Goal: Find specific page/section: Find specific page/section

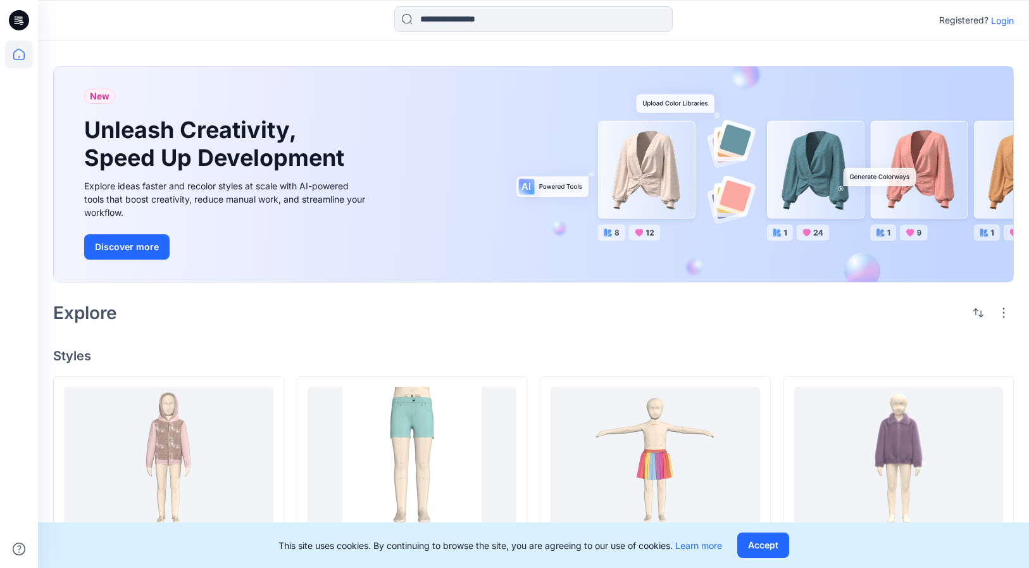
click at [1008, 16] on p "Login" at bounding box center [1002, 20] width 23 height 13
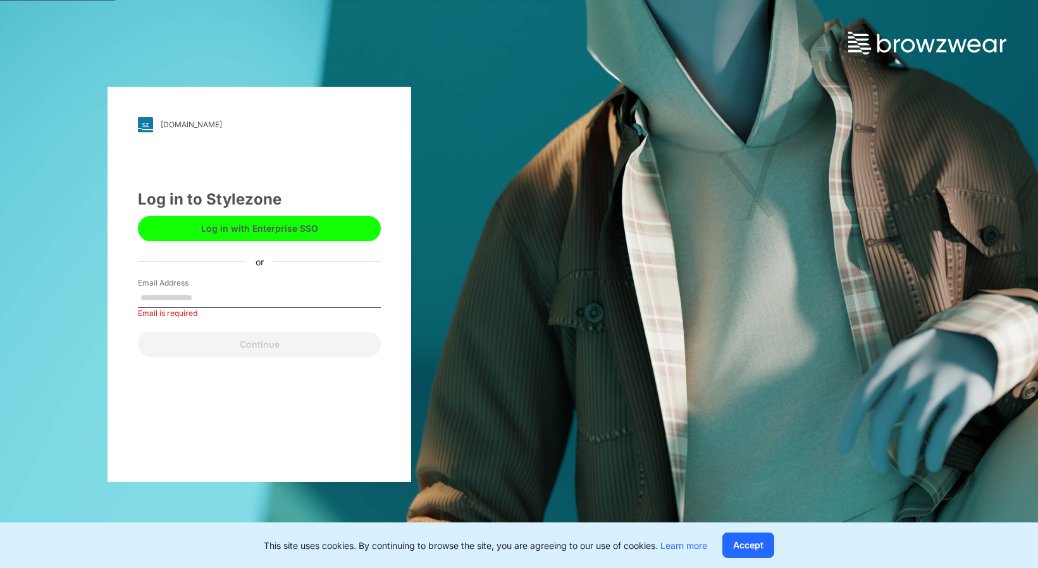
click at [268, 224] on button "Log in with Enterprise SSO" at bounding box center [259, 228] width 243 height 25
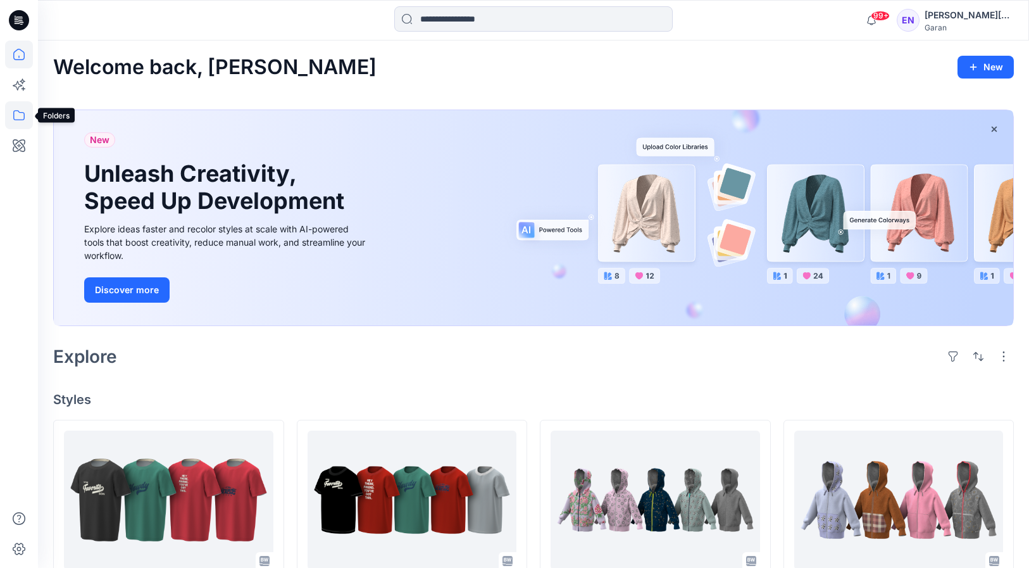
click at [23, 120] on icon at bounding box center [18, 115] width 11 height 10
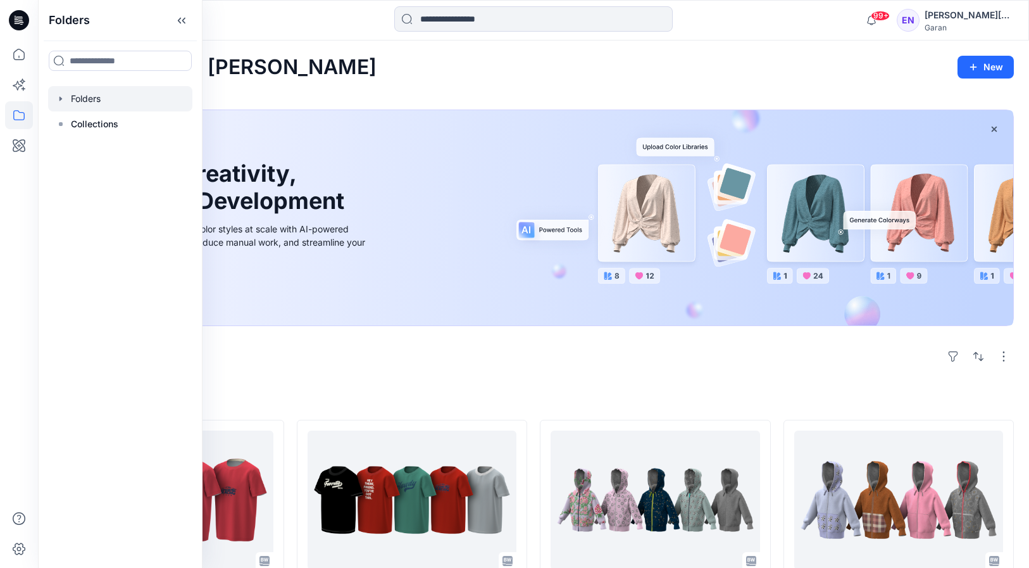
click at [89, 107] on div at bounding box center [120, 98] width 144 height 25
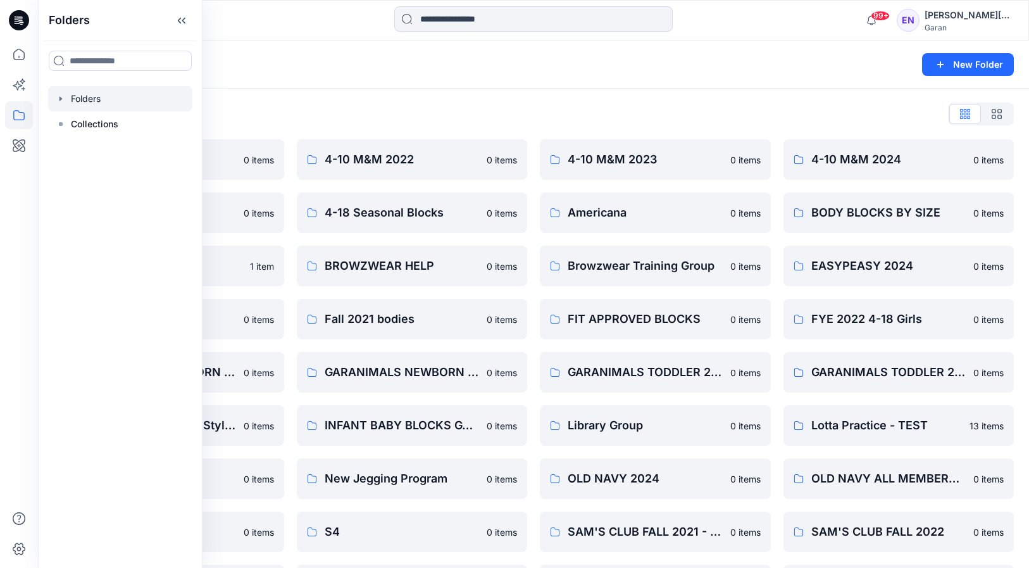
click at [508, 74] on div "Folders New Folder" at bounding box center [533, 65] width 991 height 48
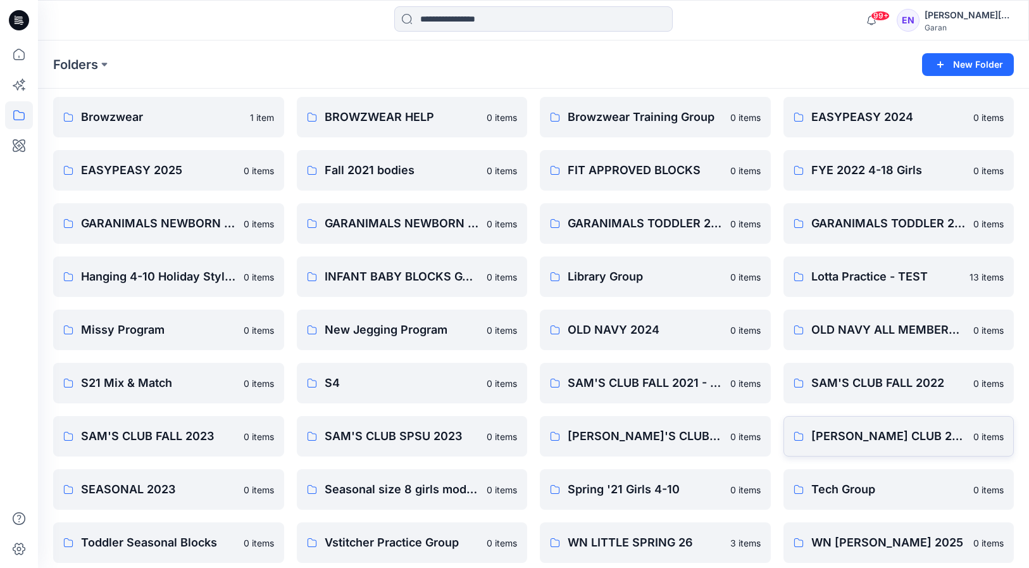
scroll to position [212, 0]
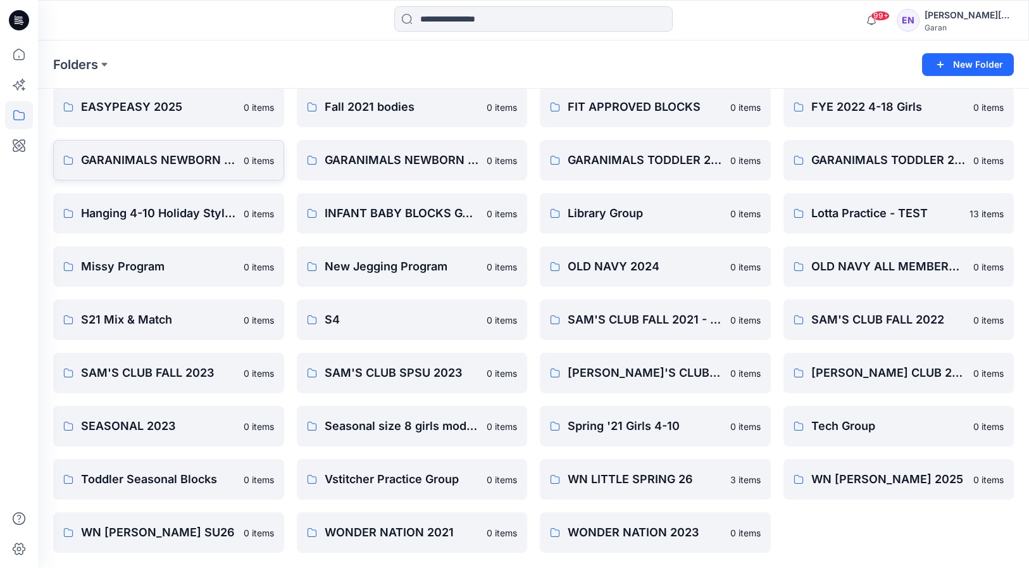
click at [144, 144] on link "GARANIMALS NEWBORN BABY 2024 0 items" at bounding box center [168, 160] width 231 height 41
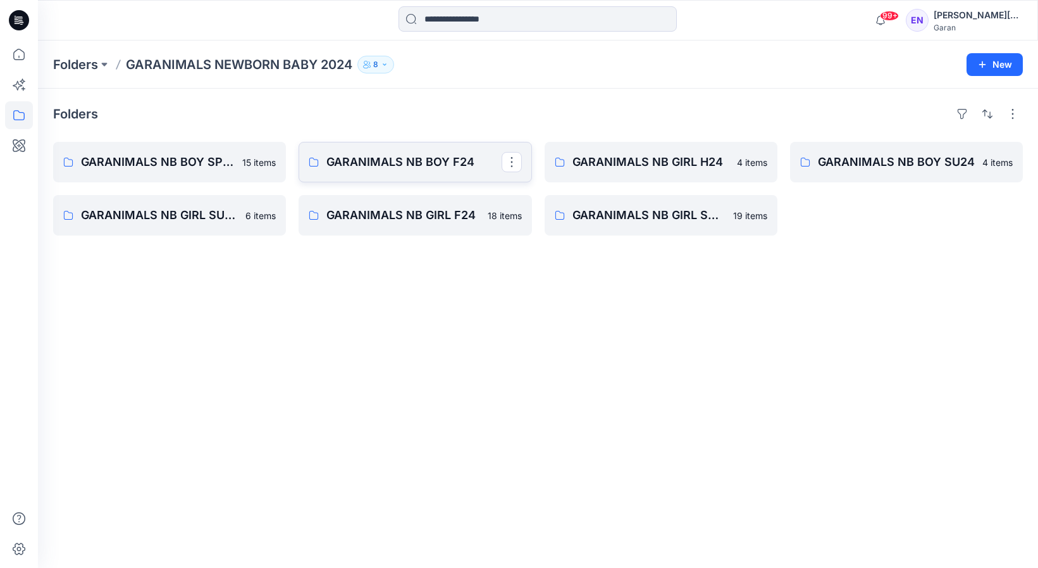
click at [377, 156] on p "GARANIMALS NB BOY F24" at bounding box center [414, 162] width 175 height 18
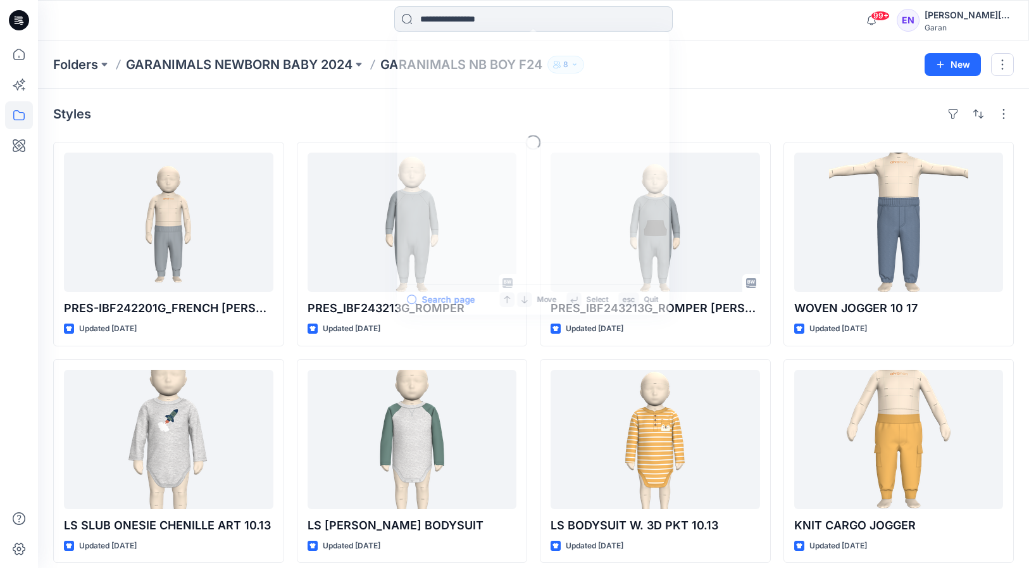
click at [427, 27] on input at bounding box center [533, 18] width 278 height 25
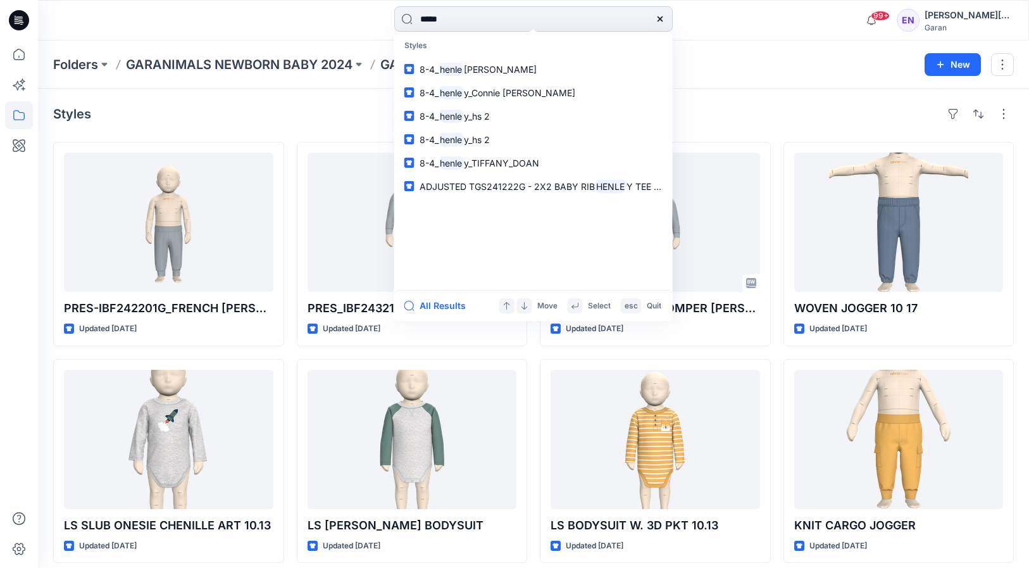
type input "******"
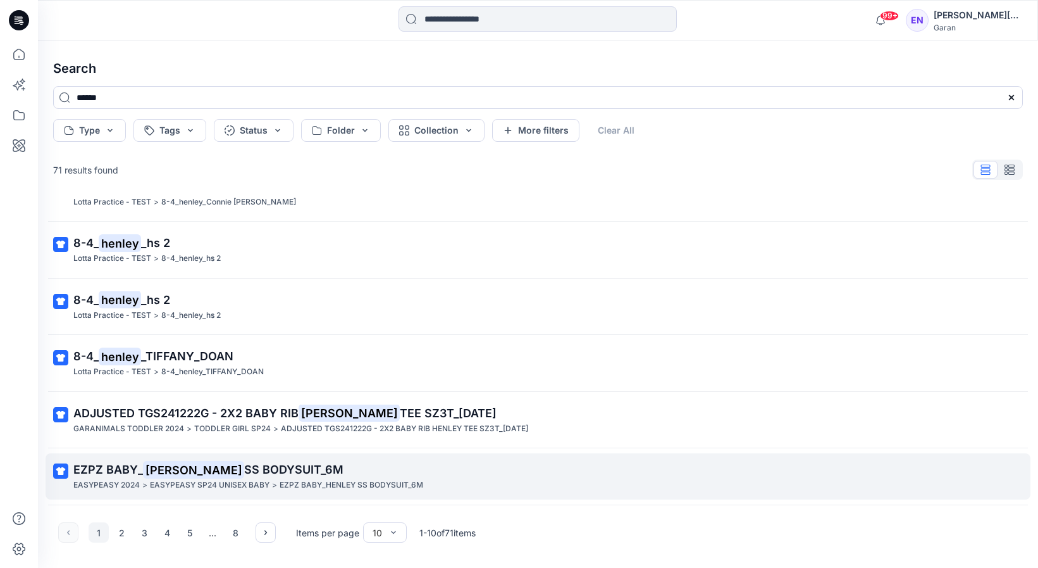
scroll to position [257, 0]
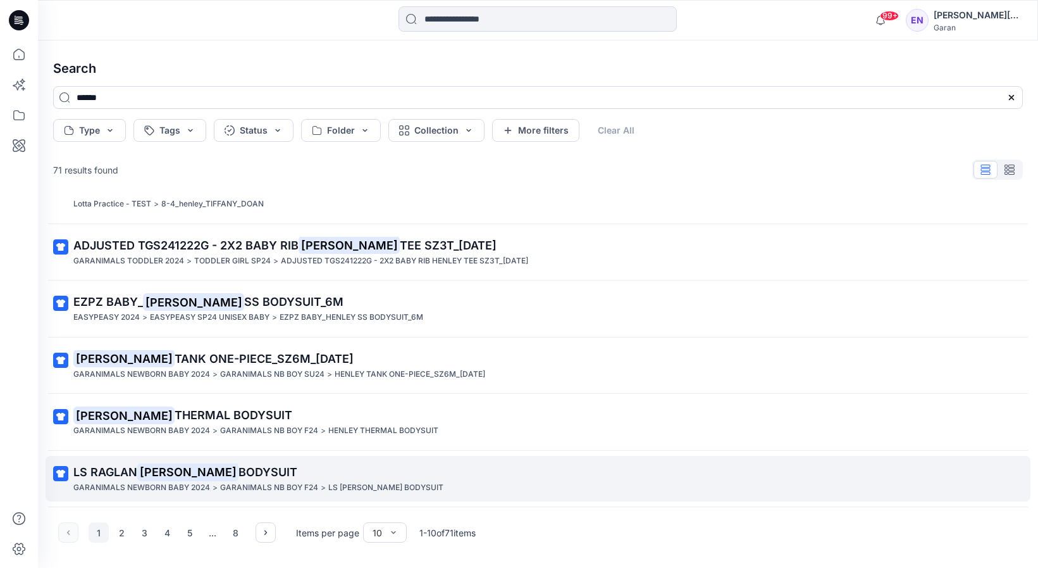
click at [239, 467] on span "BODYSUIT" at bounding box center [268, 471] width 59 height 13
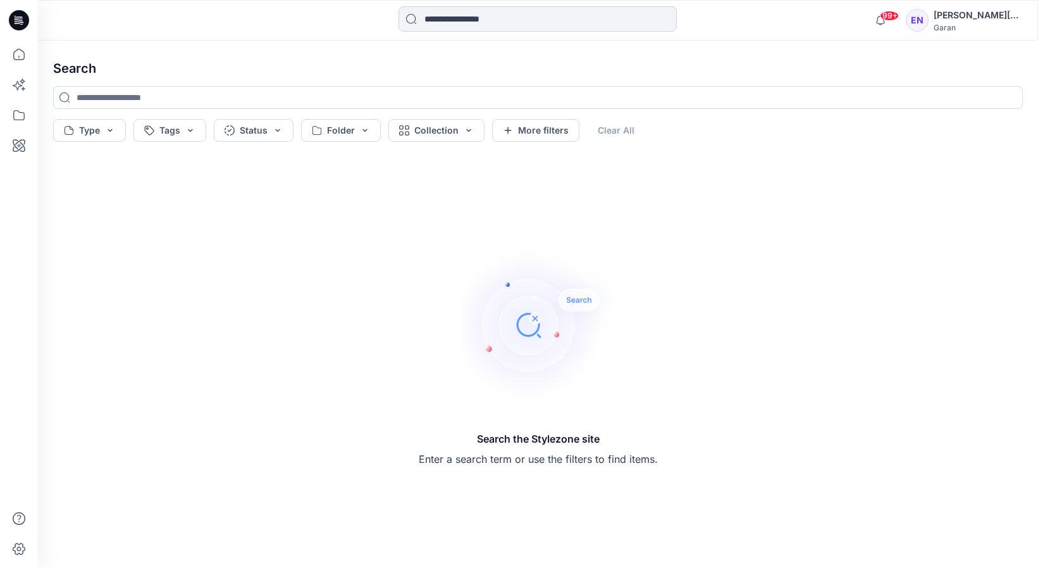
click at [442, 23] on input at bounding box center [538, 18] width 278 height 25
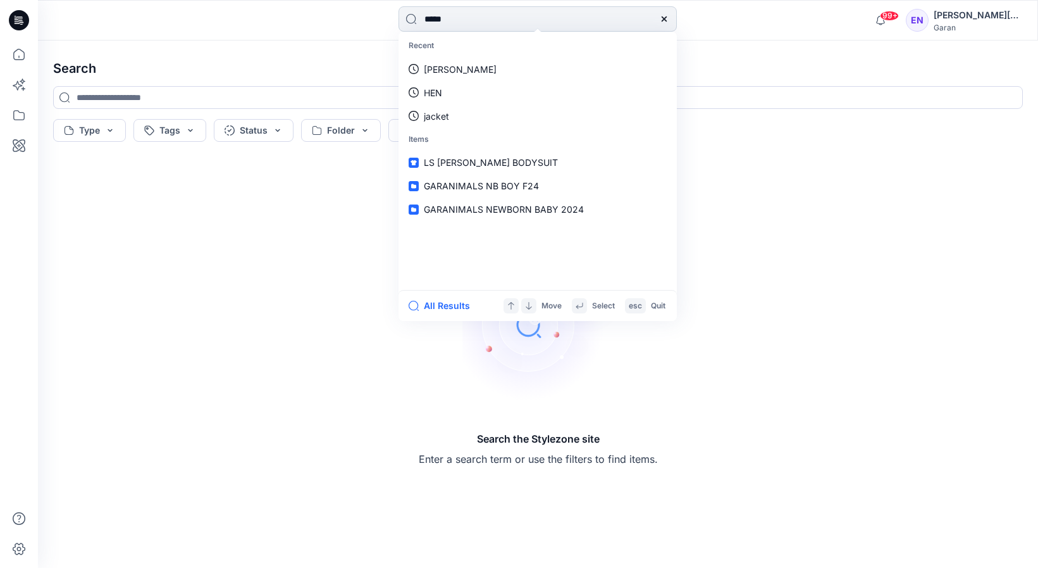
type input "******"
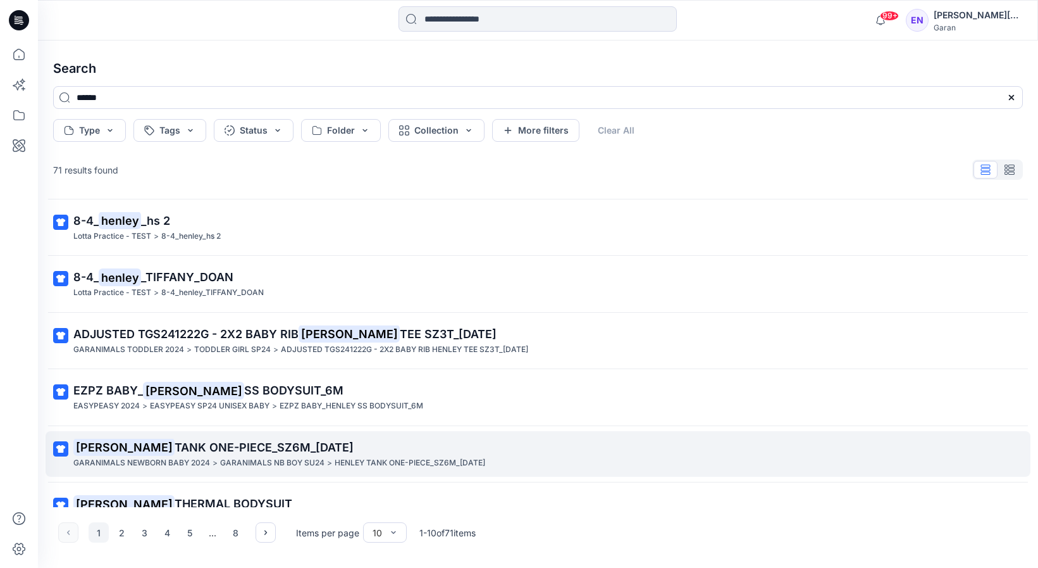
scroll to position [257, 0]
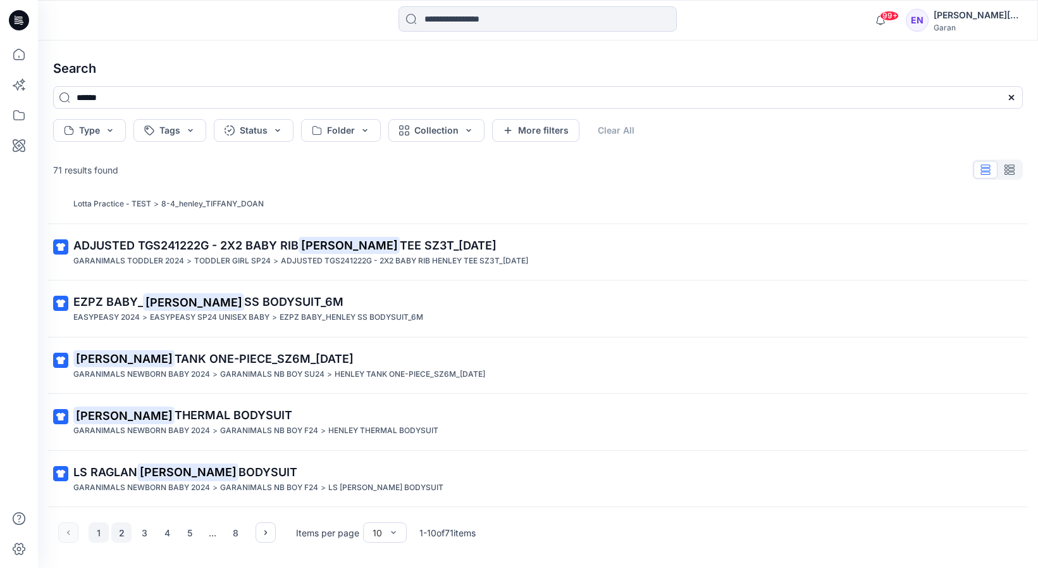
click at [128, 532] on button "2" at bounding box center [121, 532] width 20 height 20
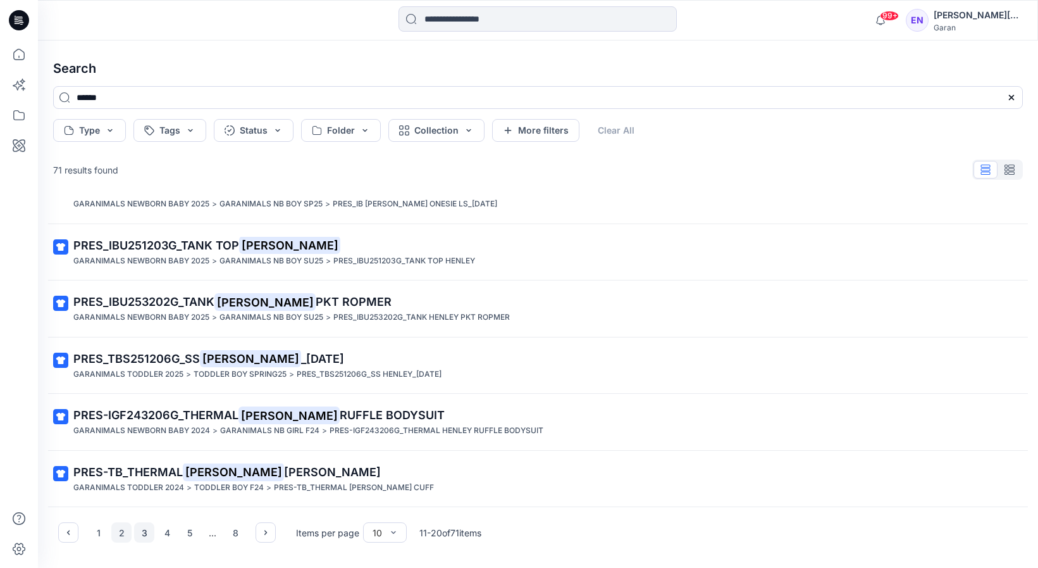
click at [146, 532] on button "3" at bounding box center [144, 532] width 20 height 20
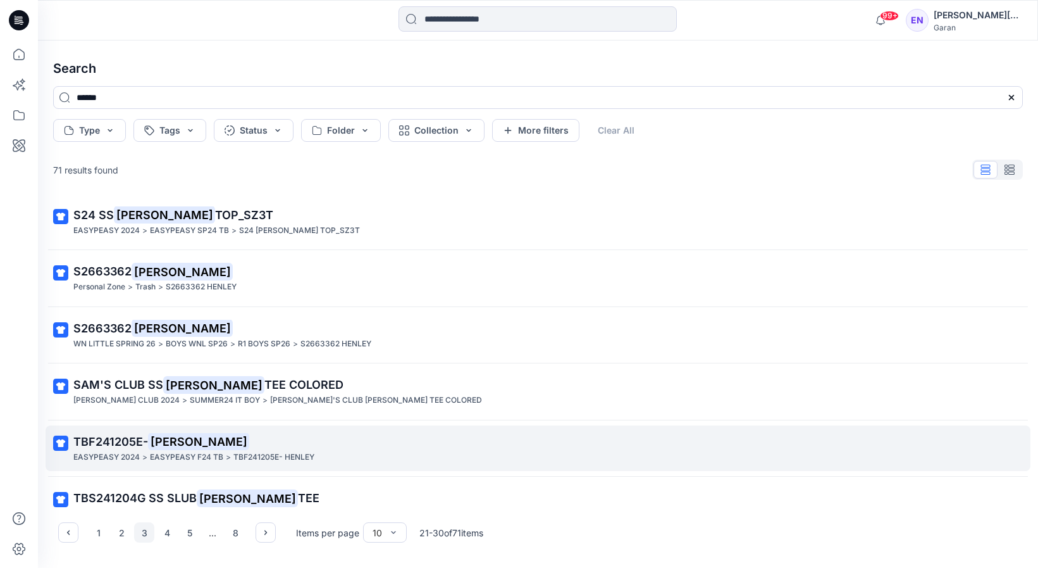
scroll to position [122, 0]
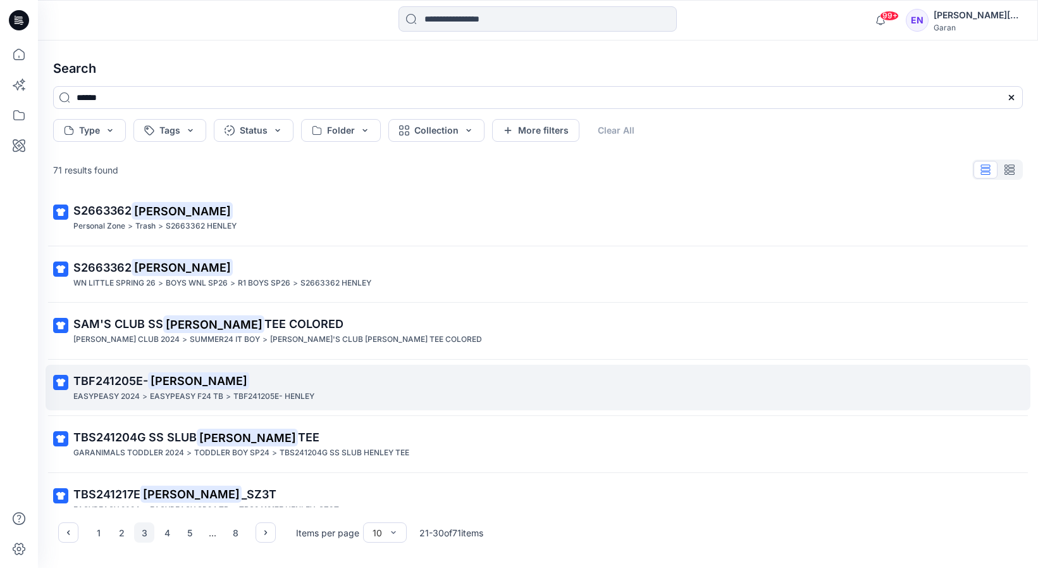
click at [166, 381] on mark "HENLEY" at bounding box center [198, 380] width 101 height 18
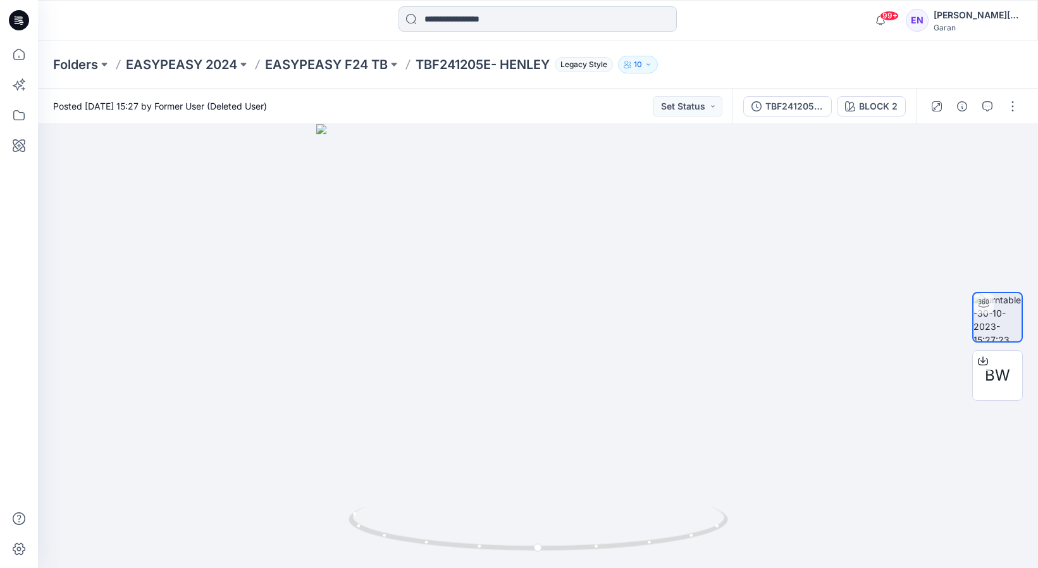
click at [468, 12] on input at bounding box center [538, 18] width 278 height 25
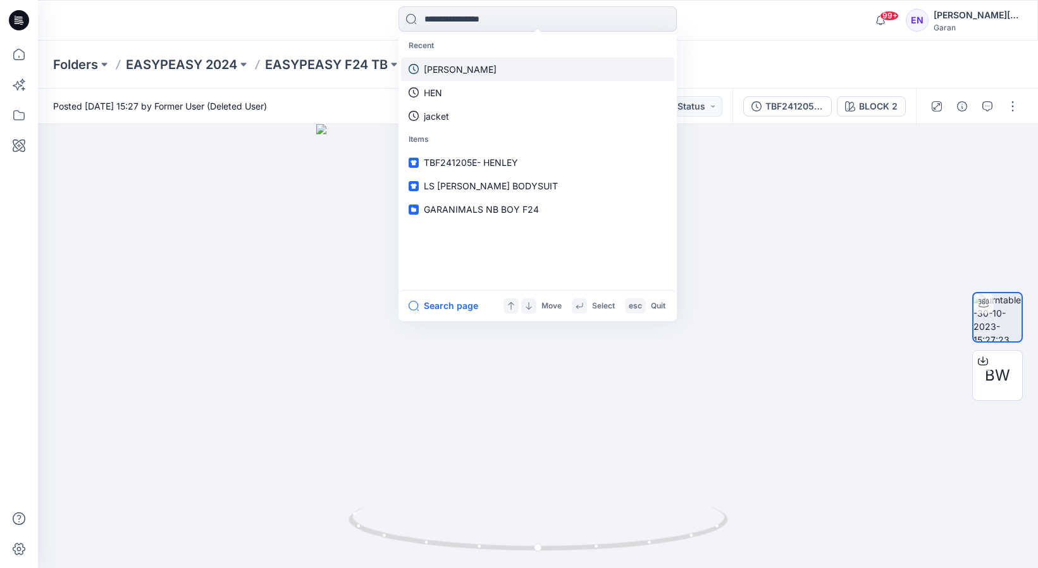
click at [444, 75] on p "HENLEY" at bounding box center [460, 69] width 73 height 13
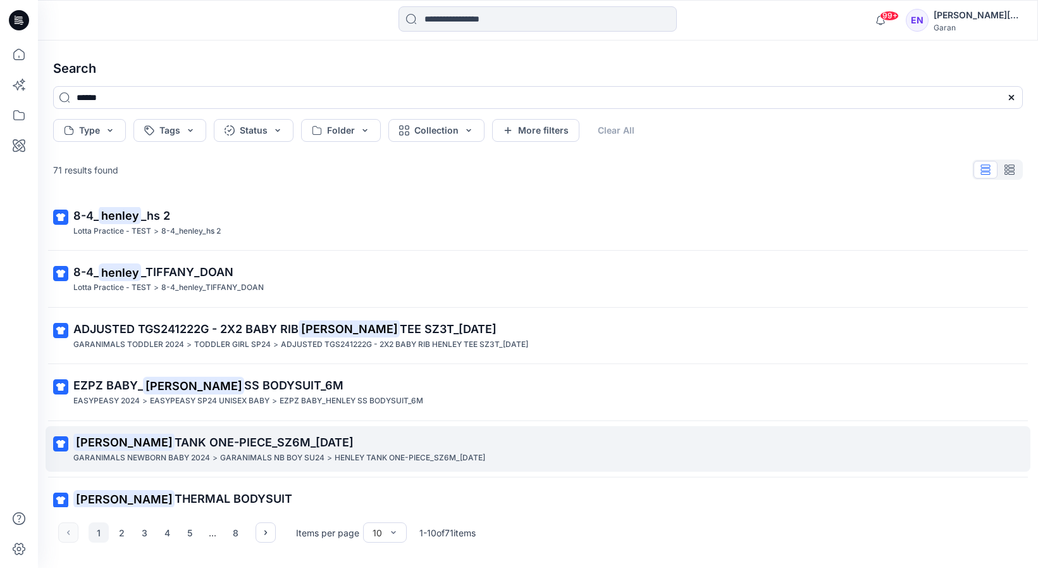
scroll to position [257, 0]
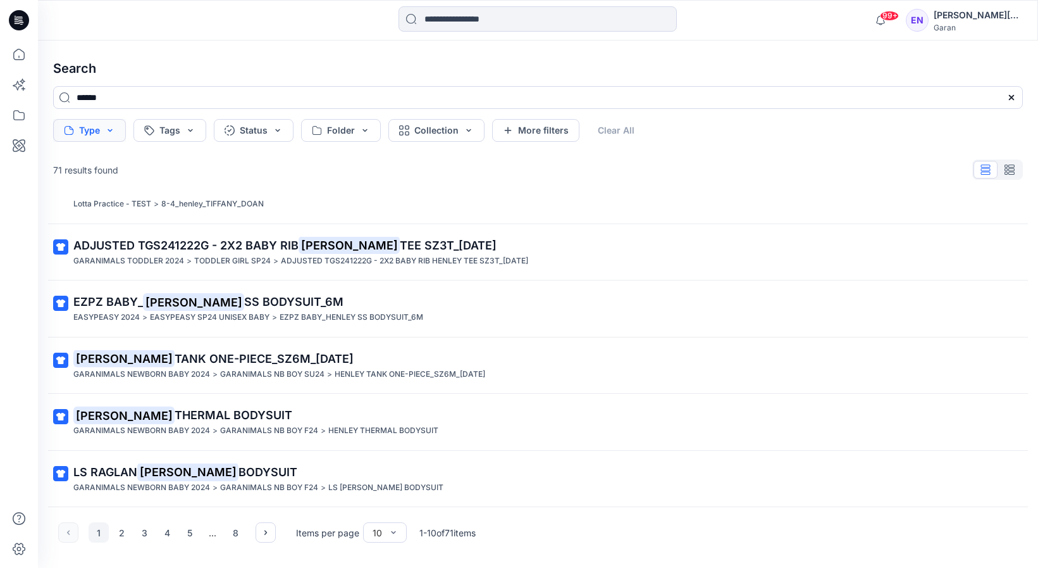
click at [117, 130] on button "Type" at bounding box center [89, 130] width 73 height 23
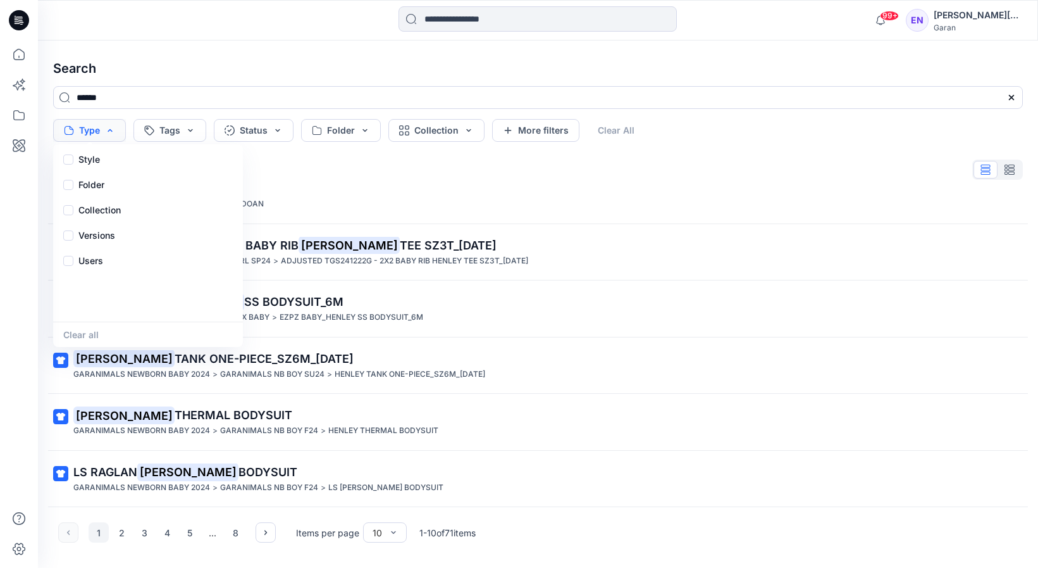
click at [117, 130] on button "Type" at bounding box center [89, 130] width 73 height 23
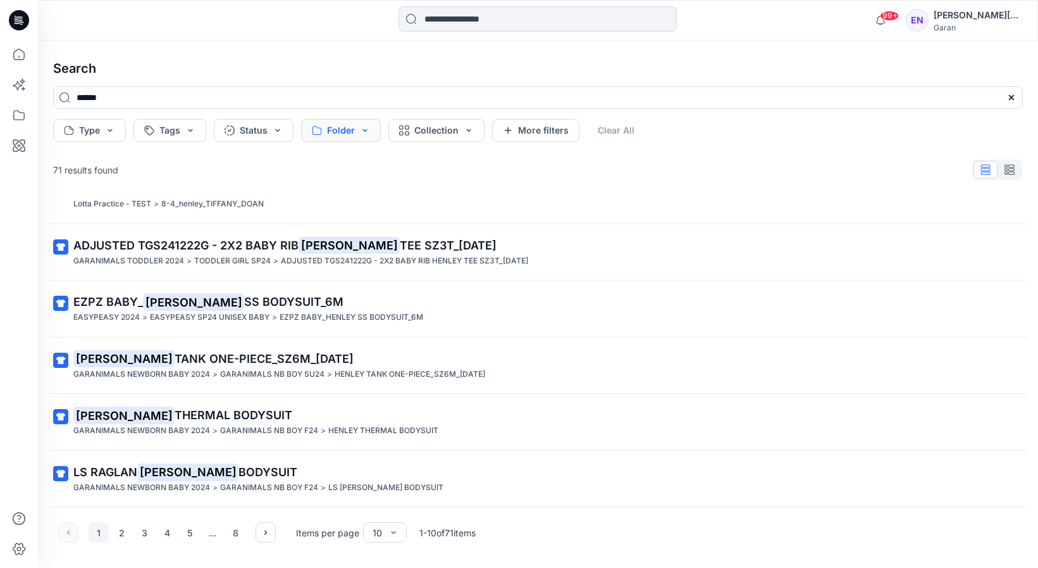
click at [367, 134] on button "Folder" at bounding box center [341, 130] width 80 height 23
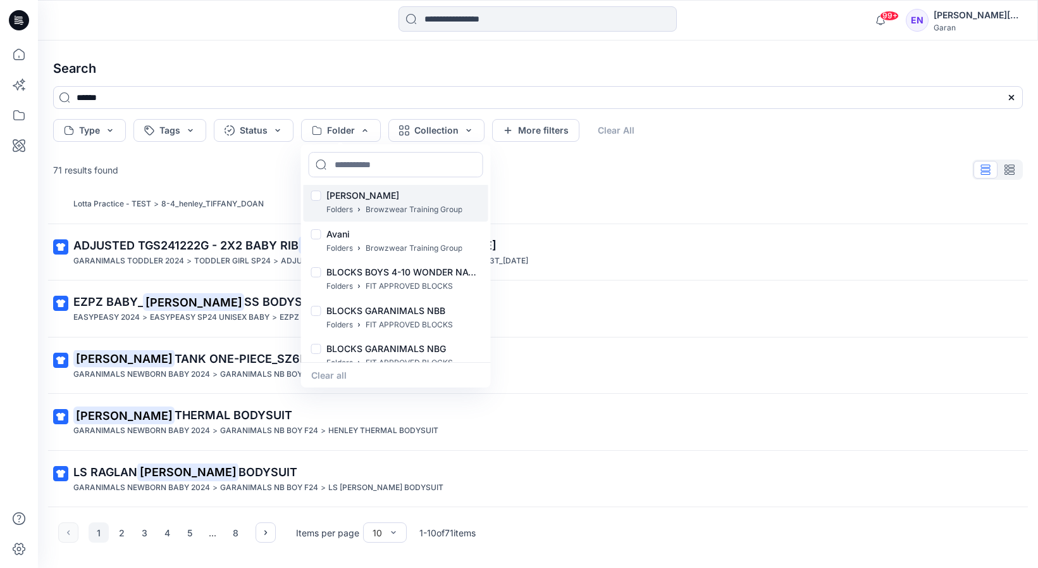
scroll to position [887, 0]
click at [366, 128] on button "Folder" at bounding box center [341, 130] width 80 height 23
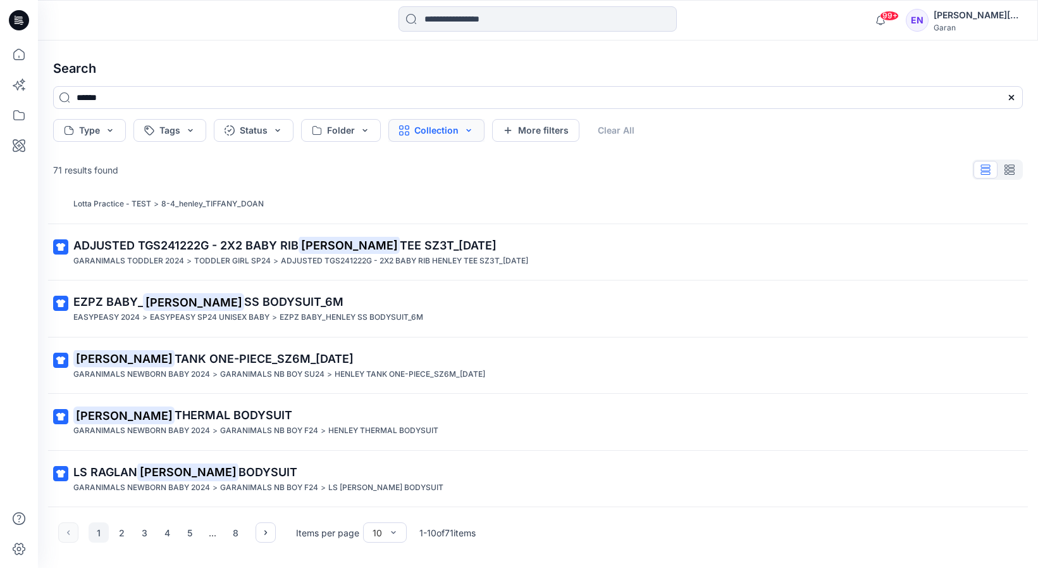
click at [471, 134] on button "Collection" at bounding box center [437, 130] width 96 height 23
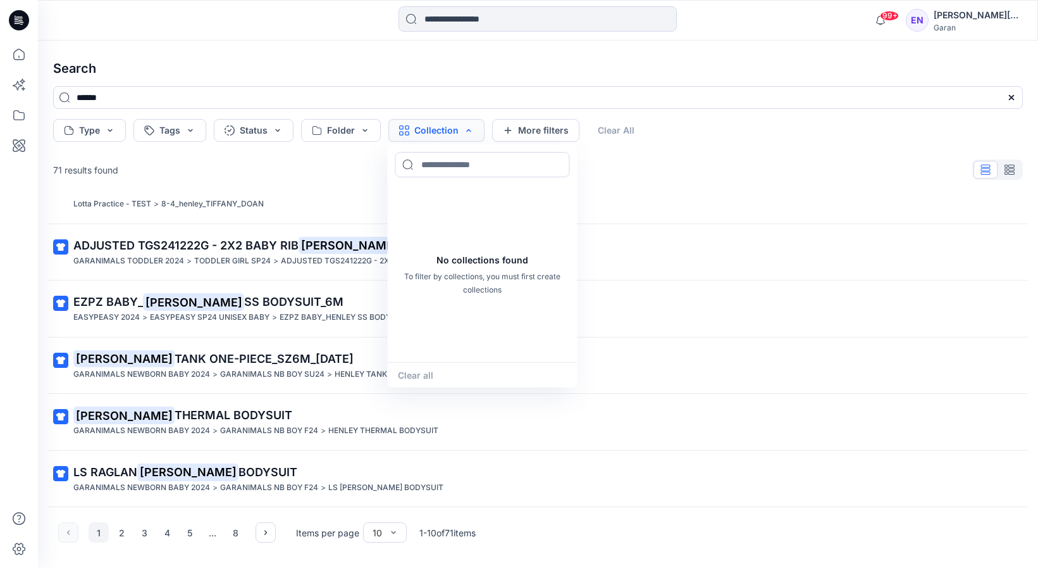
click at [471, 134] on button "Collection" at bounding box center [437, 130] width 96 height 23
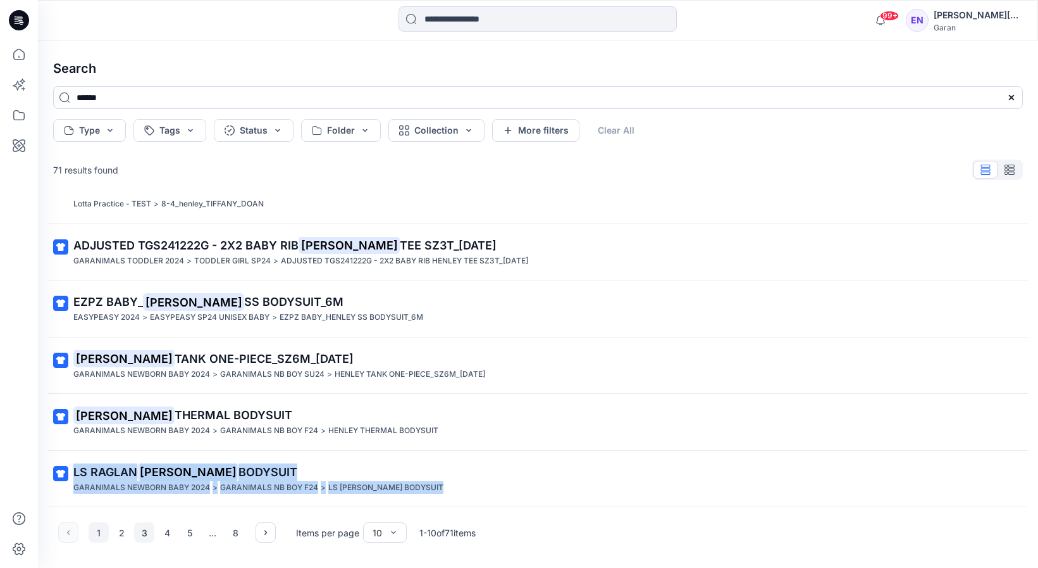
click at [144, 531] on button "3" at bounding box center [144, 532] width 20 height 20
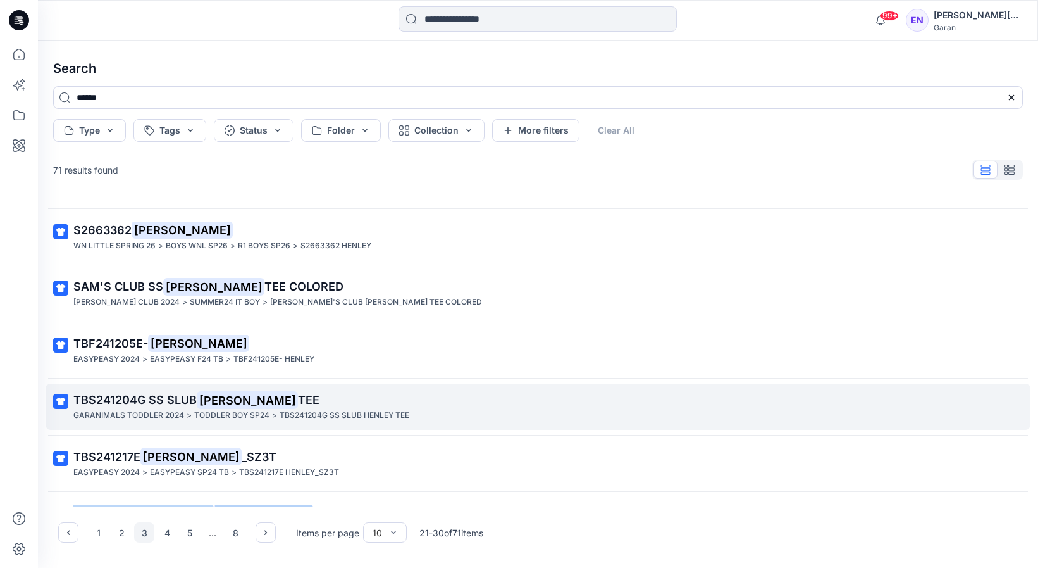
scroll to position [257, 0]
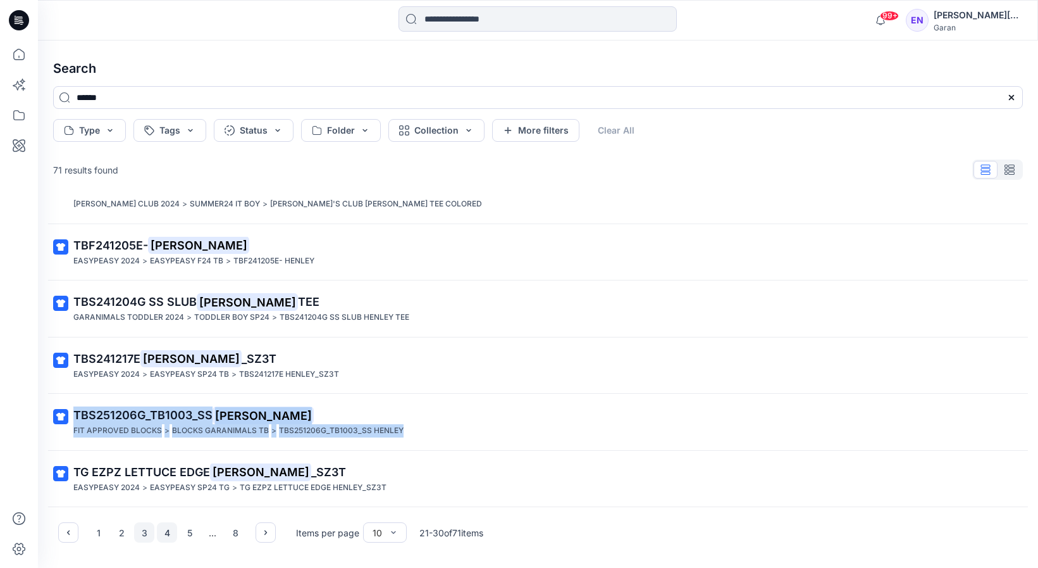
click at [169, 535] on button "4" at bounding box center [167, 532] width 20 height 20
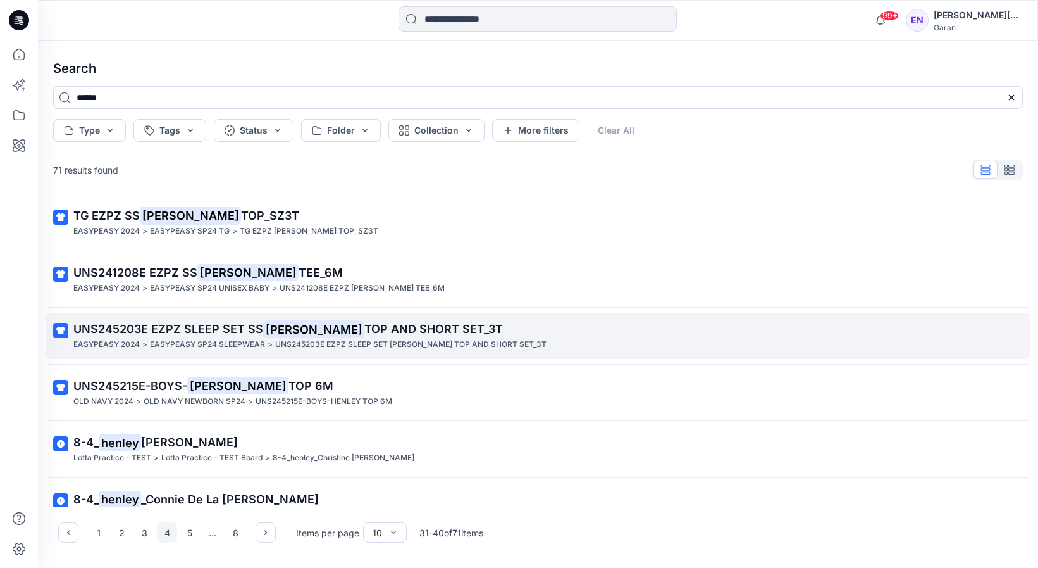
scroll to position [0, 0]
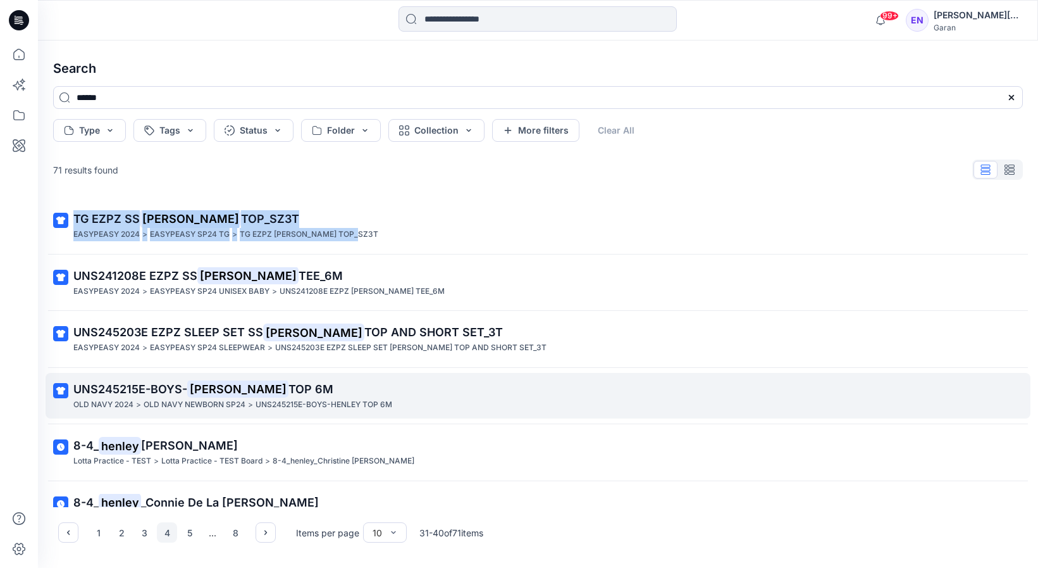
click at [211, 385] on mark "HENLEY" at bounding box center [237, 389] width 101 height 18
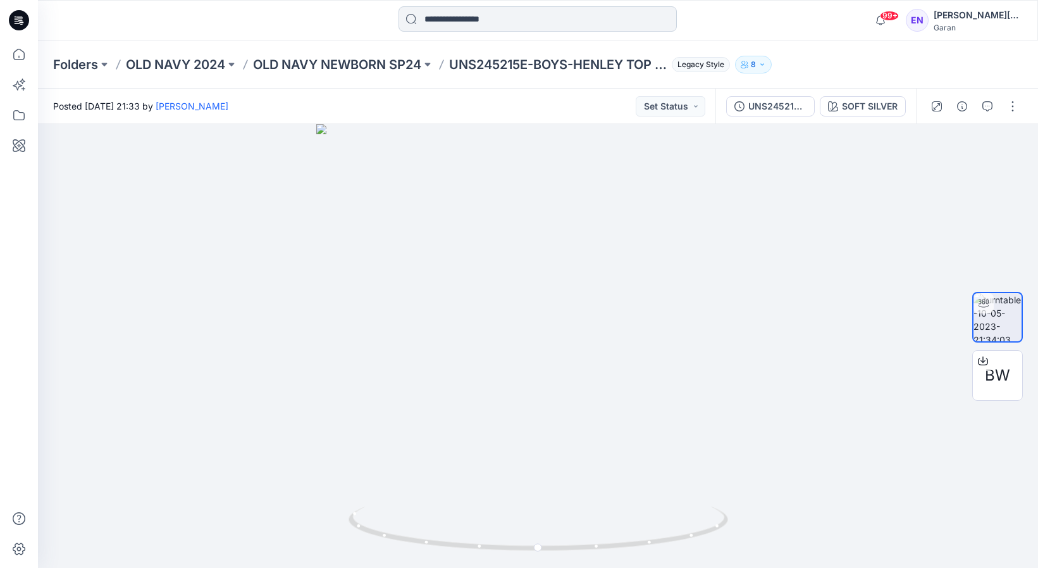
click at [509, 20] on input at bounding box center [538, 18] width 278 height 25
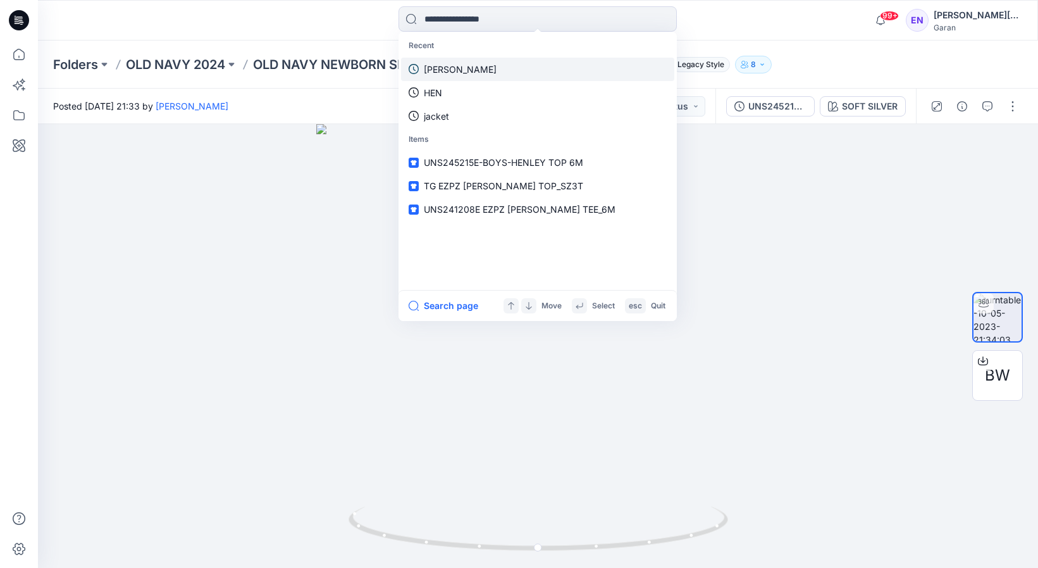
click at [475, 61] on link "HENLEY" at bounding box center [537, 69] width 273 height 23
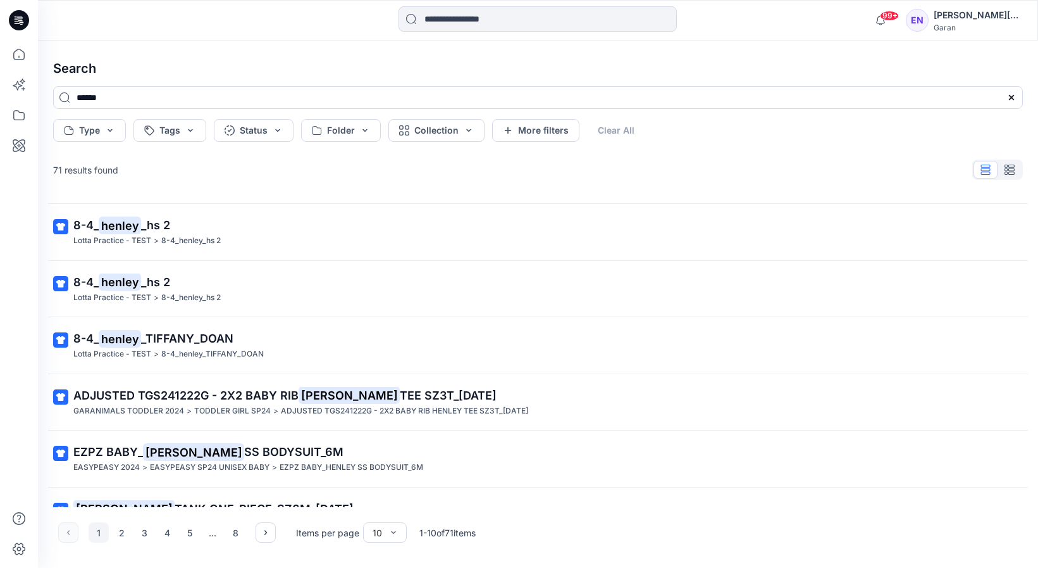
scroll to position [257, 0]
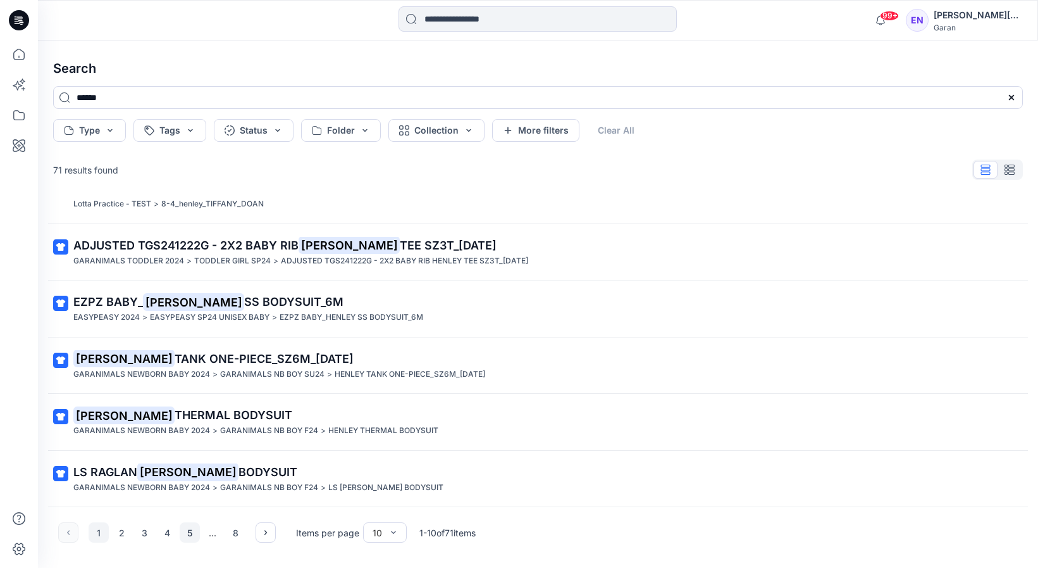
click at [189, 528] on button "5" at bounding box center [190, 532] width 20 height 20
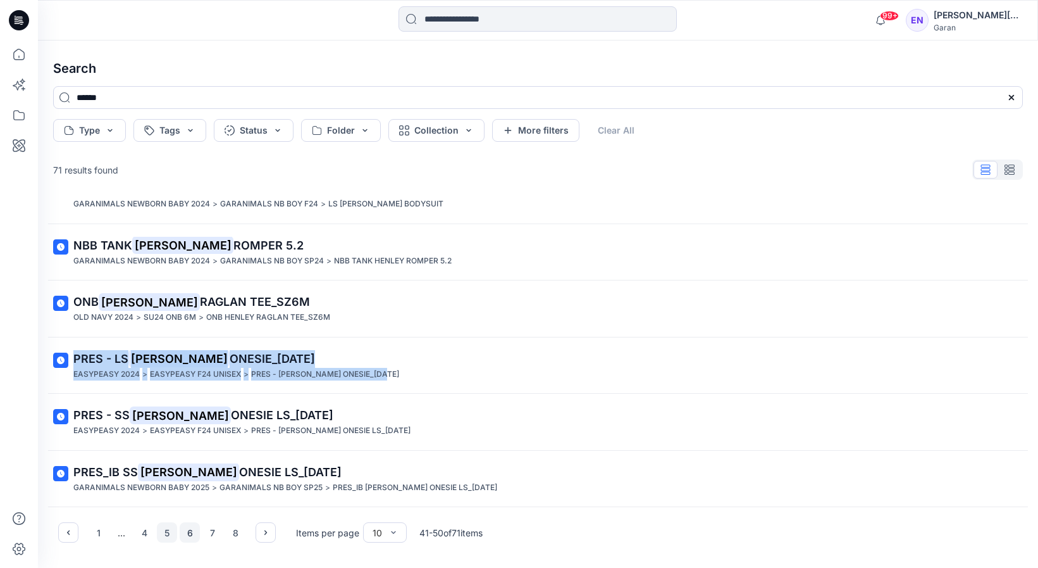
click at [185, 533] on button "6" at bounding box center [190, 532] width 20 height 20
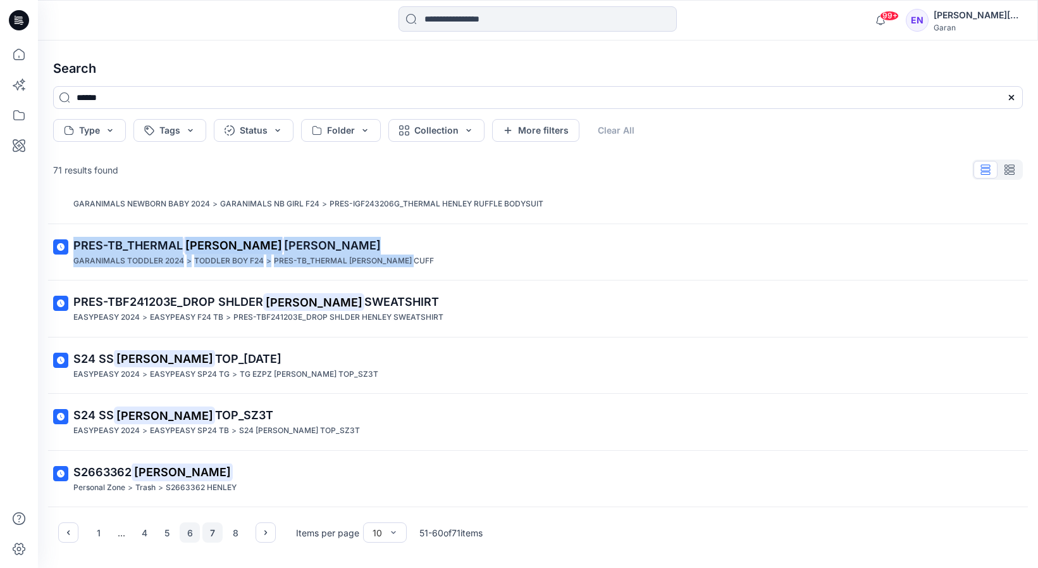
click at [213, 532] on button "7" at bounding box center [213, 532] width 20 height 20
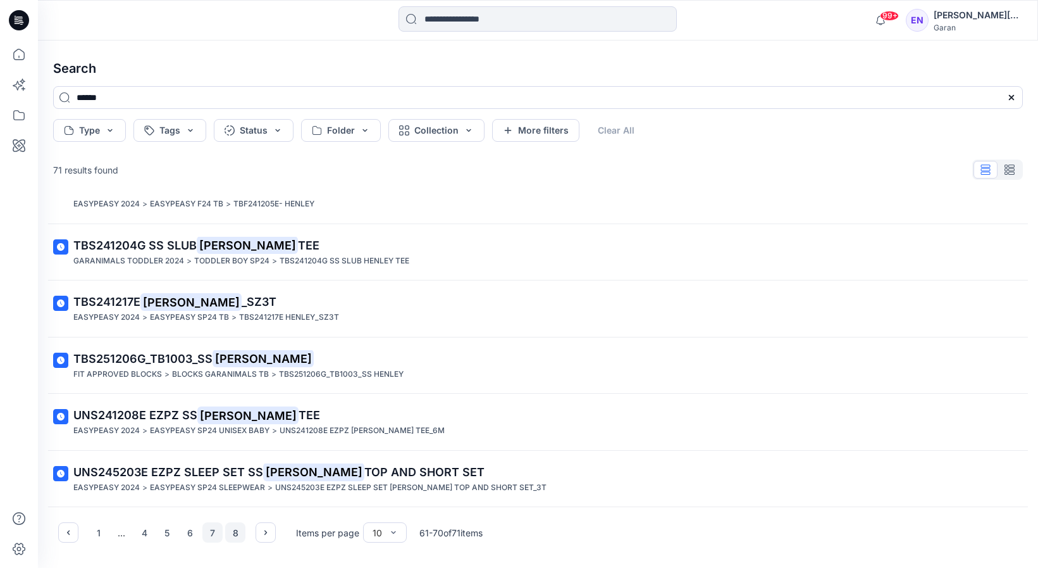
click at [230, 525] on button "8" at bounding box center [235, 532] width 20 height 20
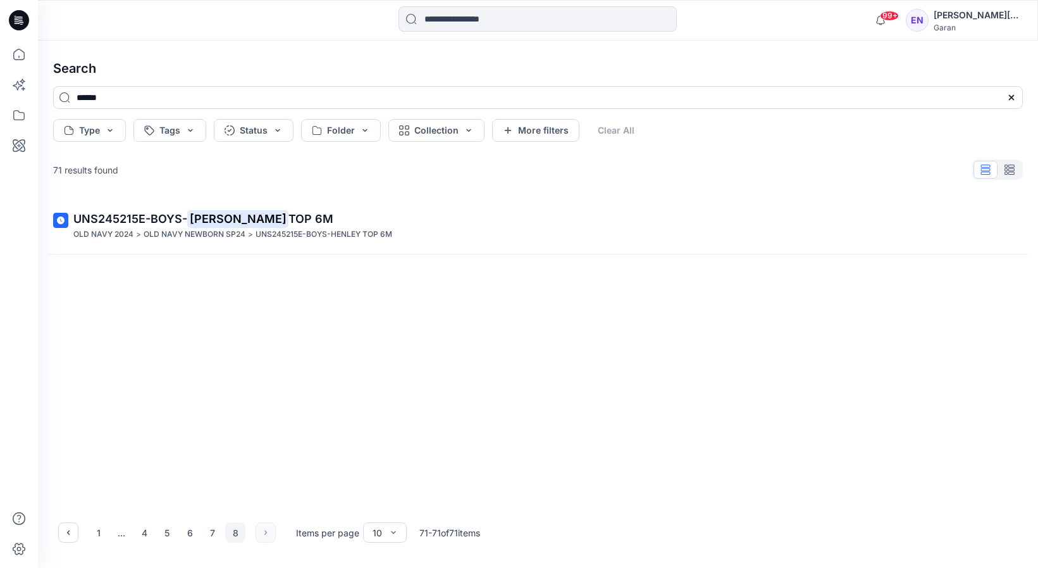
scroll to position [0, 0]
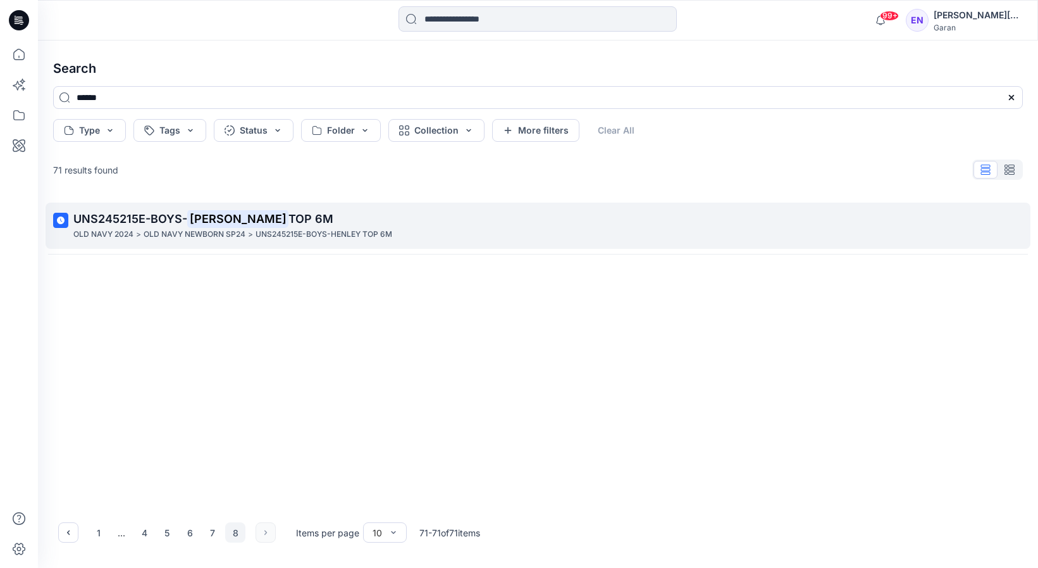
click at [184, 214] on span "UNS245215E-BOYS-" at bounding box center [130, 218] width 114 height 13
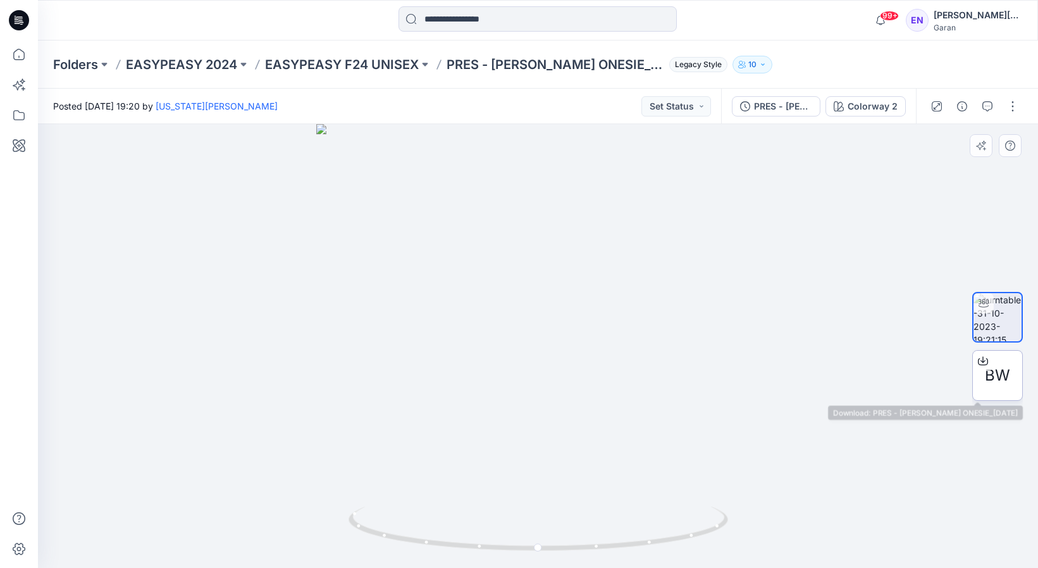
click at [998, 380] on span "BW" at bounding box center [997, 375] width 25 height 23
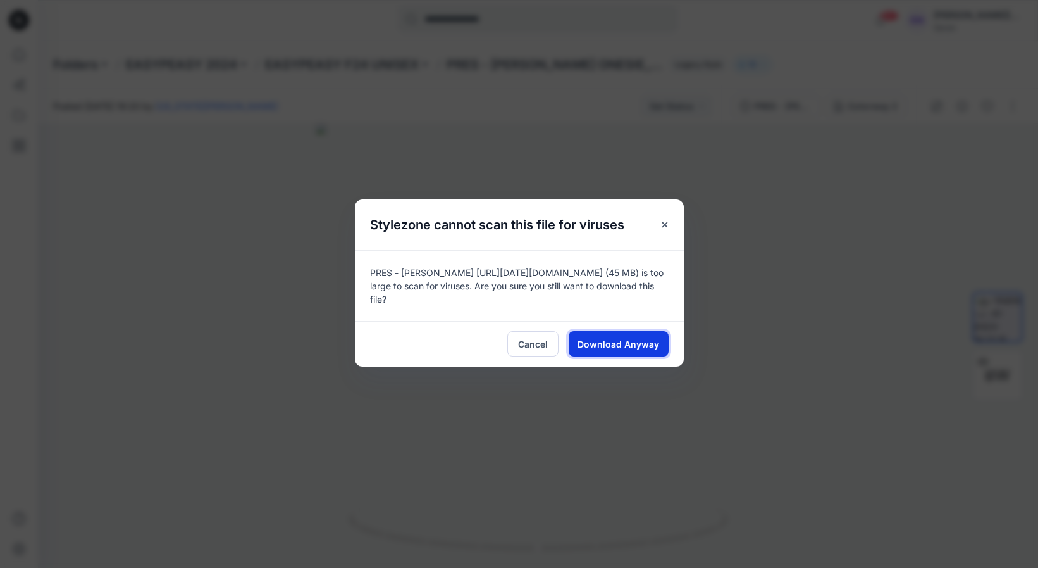
click at [611, 340] on span "Download Anyway" at bounding box center [619, 343] width 82 height 13
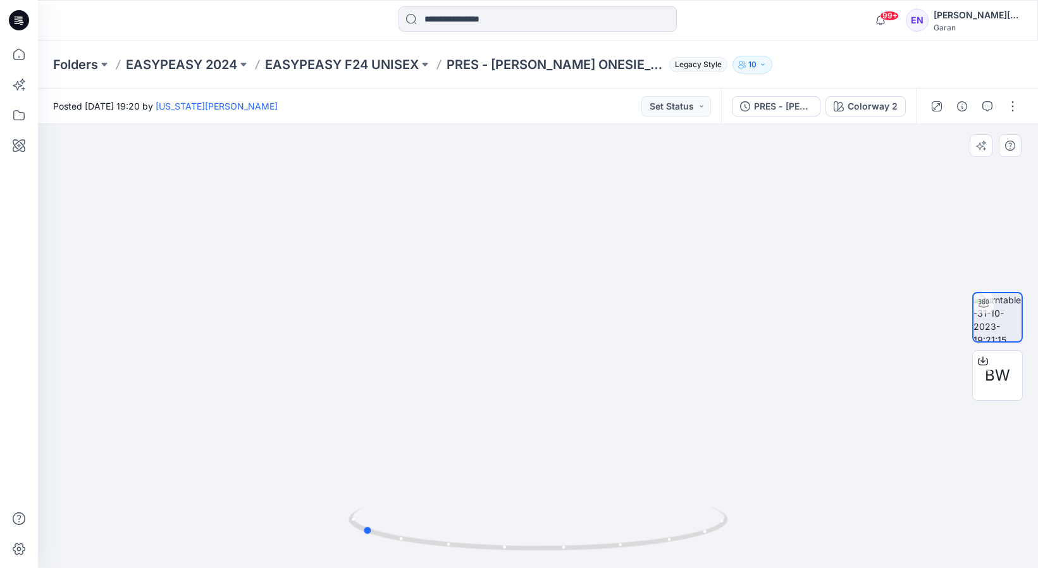
drag, startPoint x: 541, startPoint y: 552, endPoint x: 747, endPoint y: 501, distance: 212.4
click at [747, 501] on div at bounding box center [538, 346] width 1000 height 444
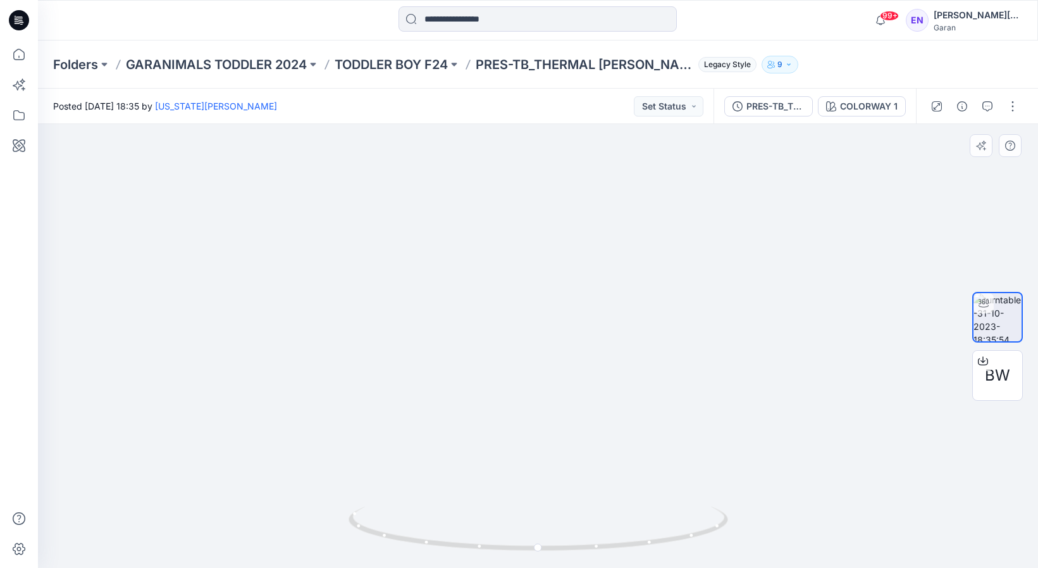
drag, startPoint x: 739, startPoint y: 351, endPoint x: 800, endPoint y: 373, distance: 64.7
click at [795, 374] on img at bounding box center [538, 252] width 831 height 631
drag, startPoint x: 537, startPoint y: 545, endPoint x: 615, endPoint y: 552, distance: 78.1
click at [615, 552] on icon at bounding box center [540, 529] width 383 height 47
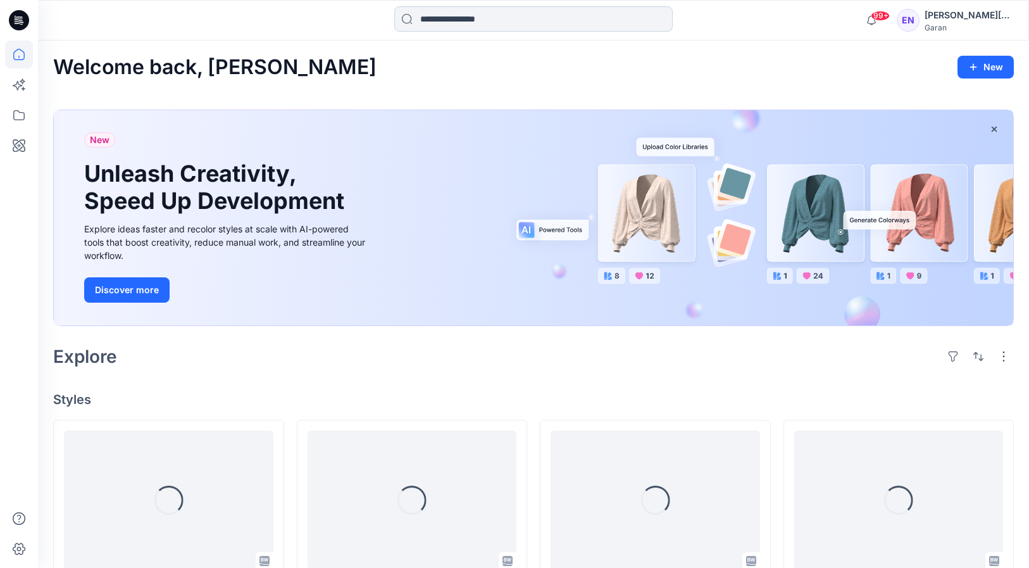
click at [517, 25] on input at bounding box center [533, 18] width 278 height 25
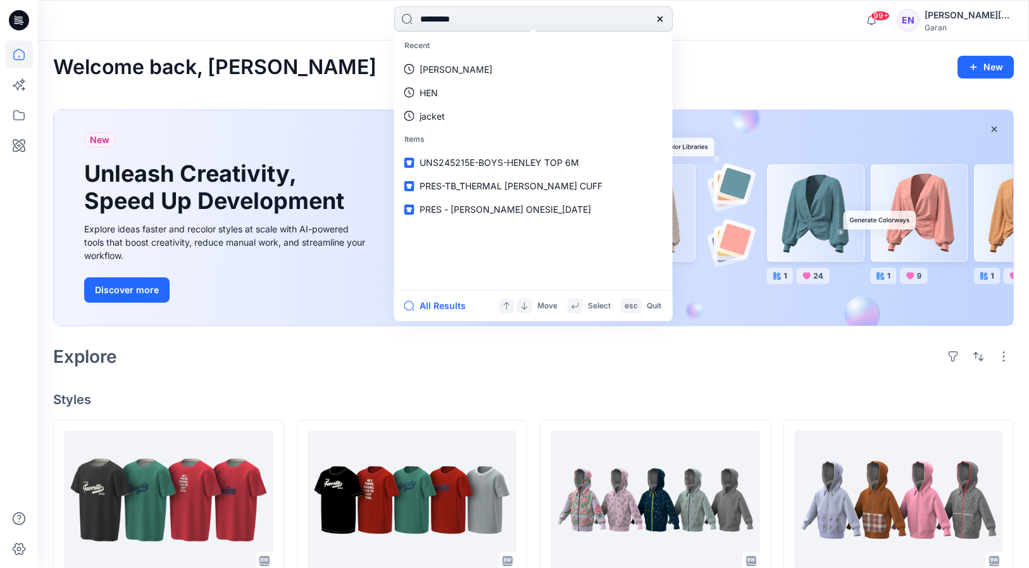
type input "**********"
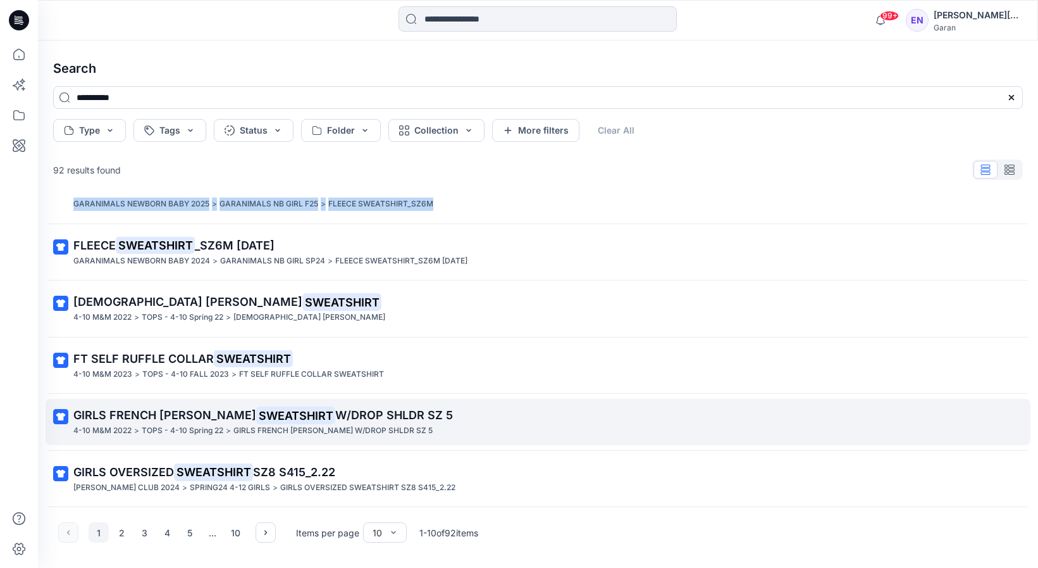
scroll to position [257, 0]
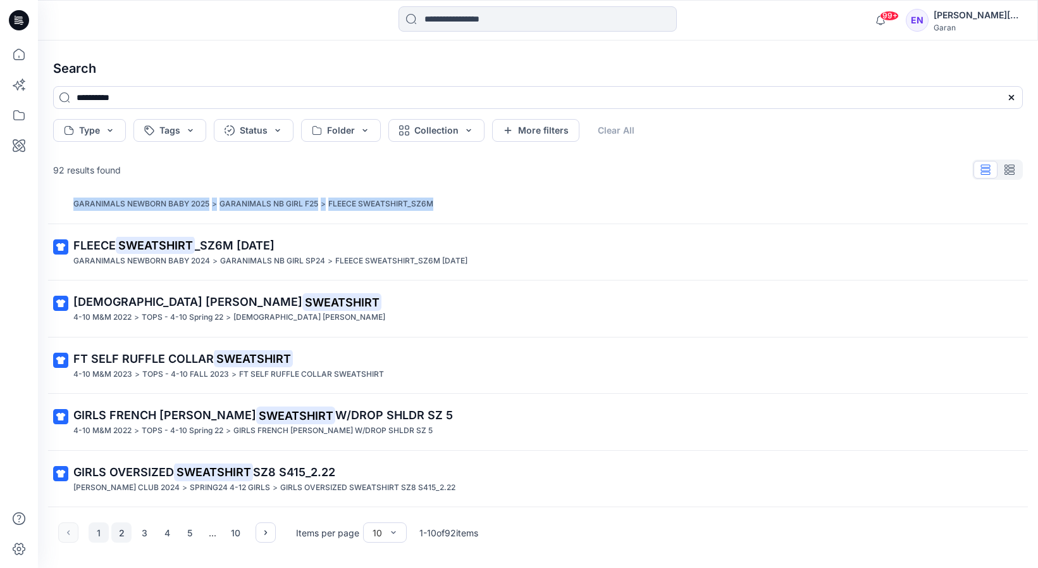
click at [125, 531] on button "2" at bounding box center [121, 532] width 20 height 20
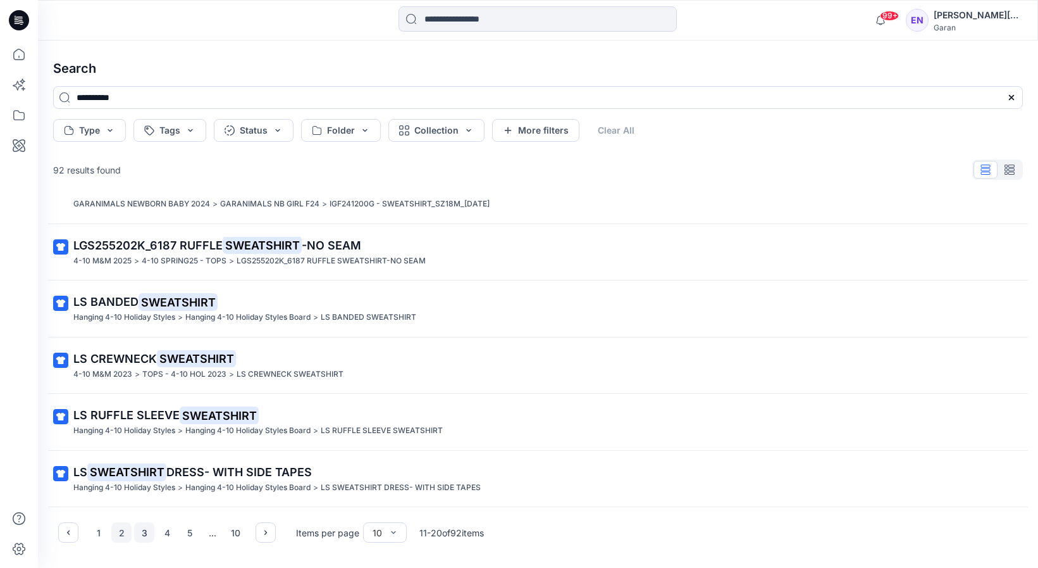
click at [141, 532] on button "3" at bounding box center [144, 532] width 20 height 20
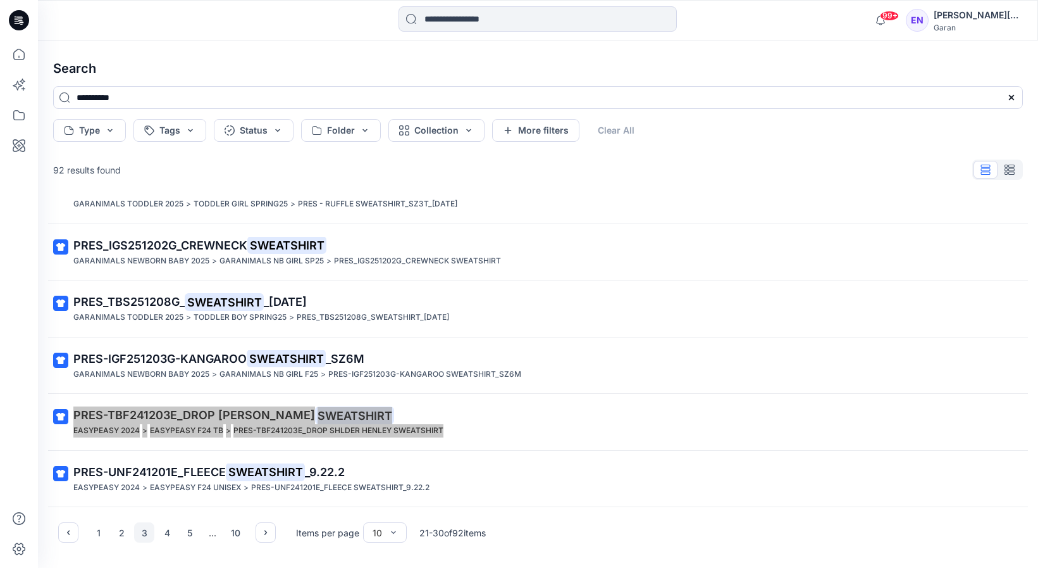
drag, startPoint x: 238, startPoint y: 480, endPoint x: 1026, endPoint y: 7, distance: 919.1
click at [0, 0] on div "99+ Notifications Addison Farrell has updated GRAPHIC TEE_Final_AddieFarrellbw …" at bounding box center [519, 284] width 1038 height 568
